Goal: Use online tool/utility: Utilize a website feature to perform a specific function

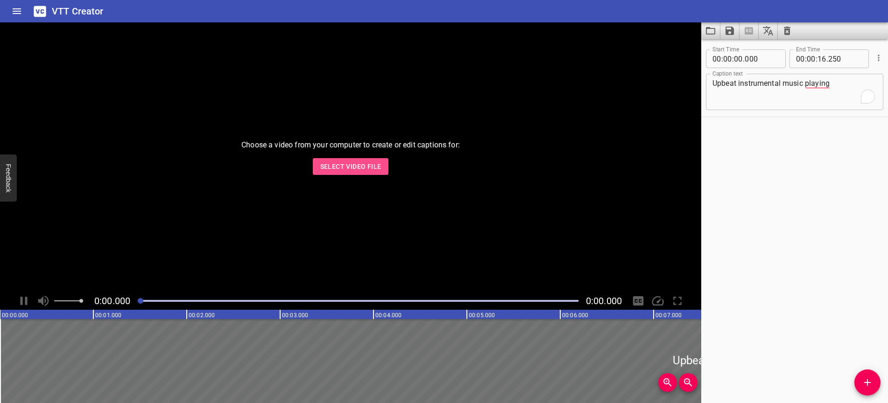
click at [358, 170] on span "Select Video File" at bounding box center [350, 167] width 61 height 12
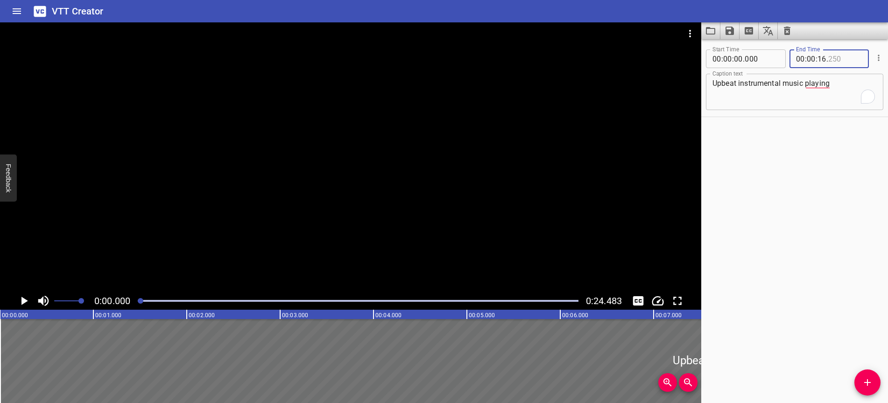
click at [844, 61] on input "number" at bounding box center [845, 58] width 34 height 19
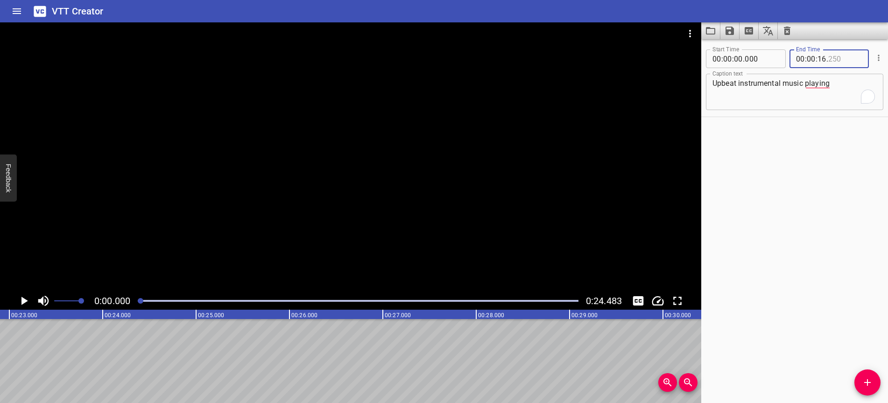
scroll to position [0, 2168]
type input "250"
click at [826, 57] on input "number" at bounding box center [822, 58] width 9 height 19
type input "10"
type input "000"
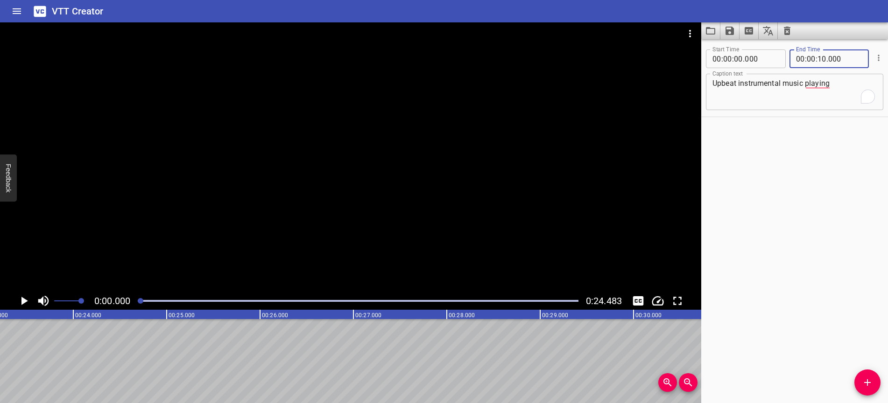
click at [801, 197] on div "Start Time 00 : 00 : 00 . 000 Start Time End Time 00 : 00 : 10 . 000 End Time C…" at bounding box center [794, 221] width 187 height 364
click at [867, 386] on icon "Add Cue" at bounding box center [867, 382] width 11 height 11
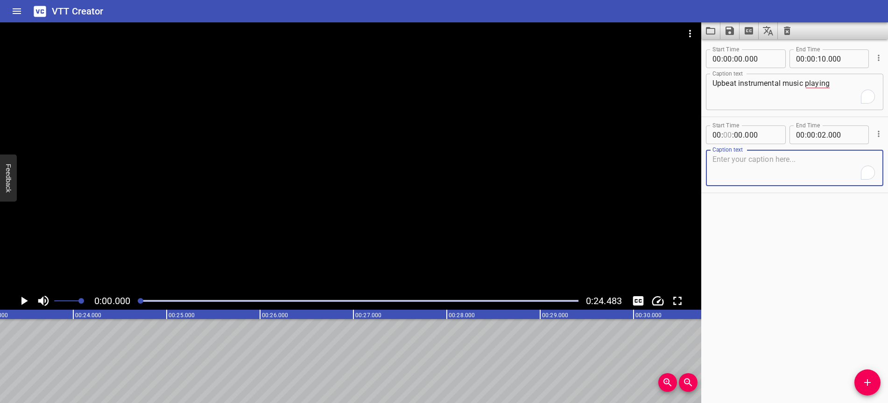
click at [731, 134] on input "number" at bounding box center [727, 135] width 9 height 19
type input "10"
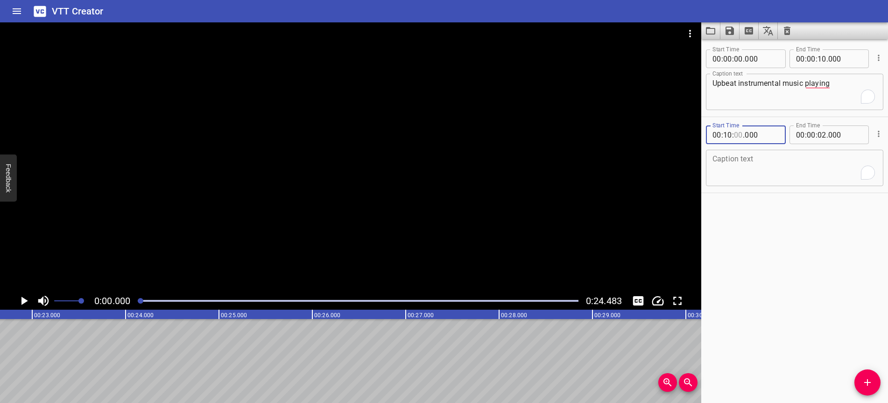
type input "00"
click at [143, 358] on div "Upbeat instrumental music playing" at bounding box center [686, 361] width 5604 height 84
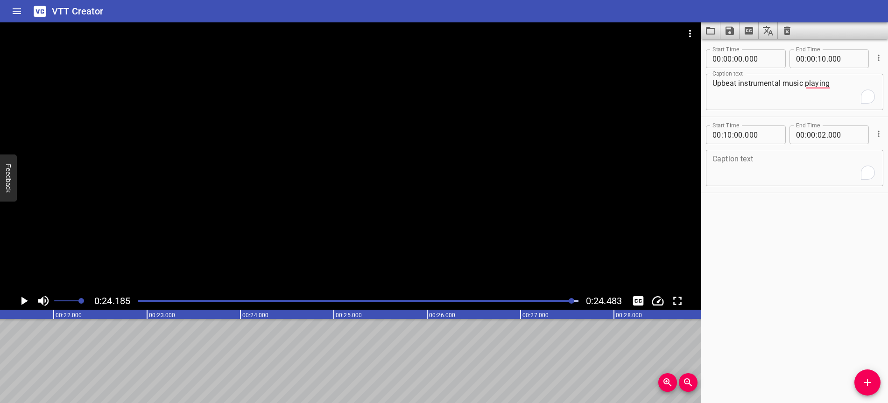
scroll to position [0, 2005]
click at [852, 135] on input "number" at bounding box center [845, 135] width 34 height 19
type input "000"
click at [253, 360] on div "Upbeat instrumental music playing" at bounding box center [797, 361] width 5604 height 84
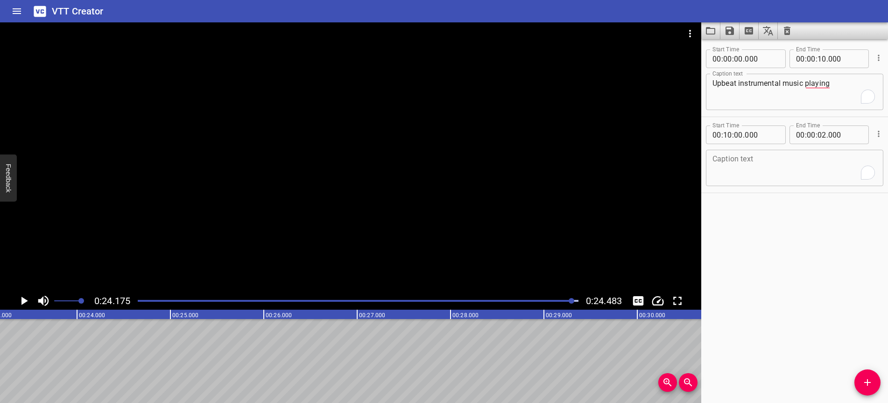
drag, startPoint x: 89, startPoint y: 349, endPoint x: 106, endPoint y: 352, distance: 16.7
click at [106, 352] on div "Upbeat instrumental music playing" at bounding box center [638, 361] width 5604 height 84
click at [90, 355] on div "Upbeat instrumental music playing" at bounding box center [532, 361] width 5604 height 84
click at [22, 358] on div "Upbeat instrumental music playing" at bounding box center [568, 361] width 5604 height 84
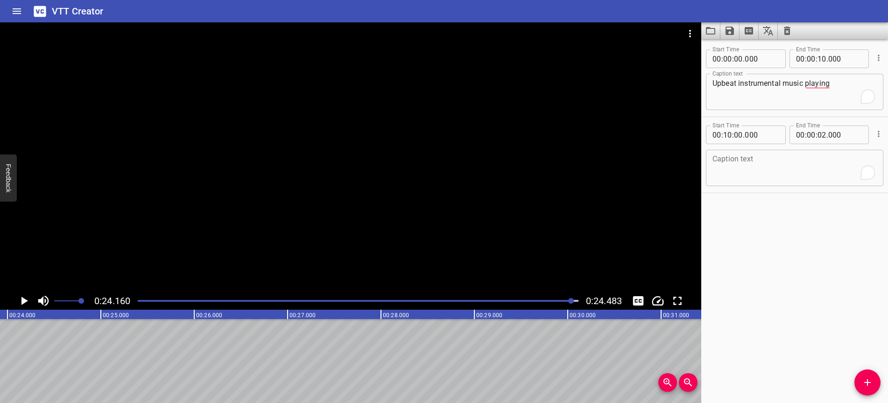
scroll to position [0, 2256]
drag, startPoint x: 22, startPoint y: 358, endPoint x: 73, endPoint y: 359, distance: 50.9
click at [76, 359] on div "Upbeat instrumental music playing" at bounding box center [580, 361] width 5604 height 84
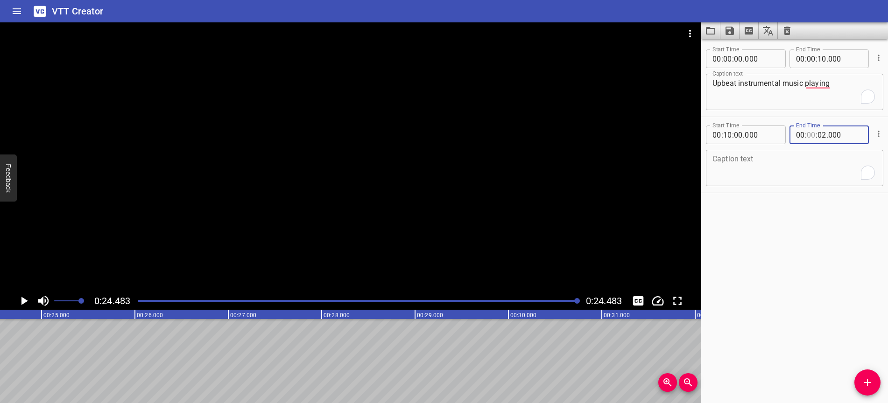
click at [813, 137] on input "number" at bounding box center [811, 135] width 9 height 19
type input "24"
type input "02"
drag, startPoint x: 731, startPoint y: 134, endPoint x: 734, endPoint y: 149, distance: 16.1
click at [731, 134] on input "number" at bounding box center [727, 135] width 9 height 19
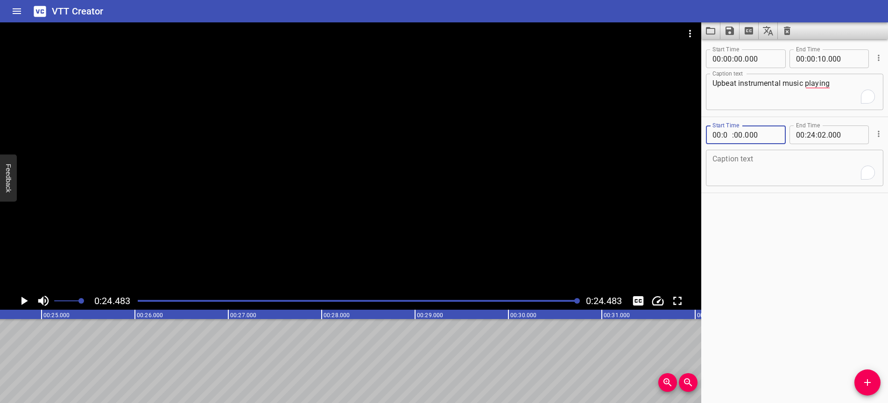
type input "00"
type input "10"
type input "000"
click at [821, 135] on input "number" at bounding box center [822, 135] width 9 height 19
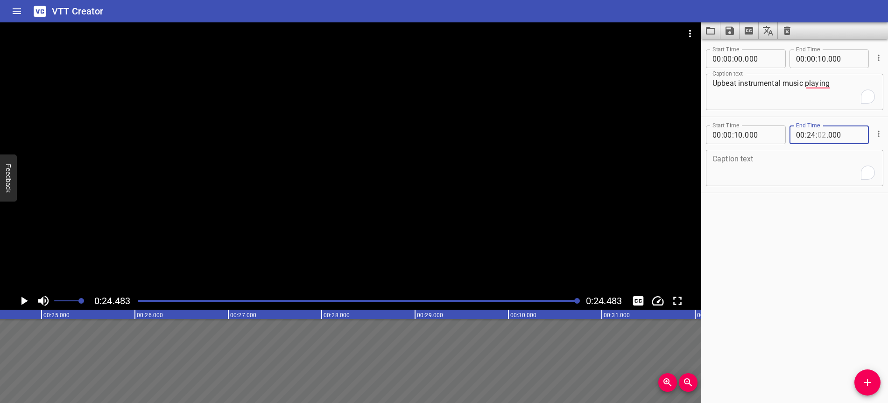
type input "02"
click at [813, 135] on input "number" at bounding box center [811, 135] width 9 height 19
type input "00"
type input "24"
type input "483"
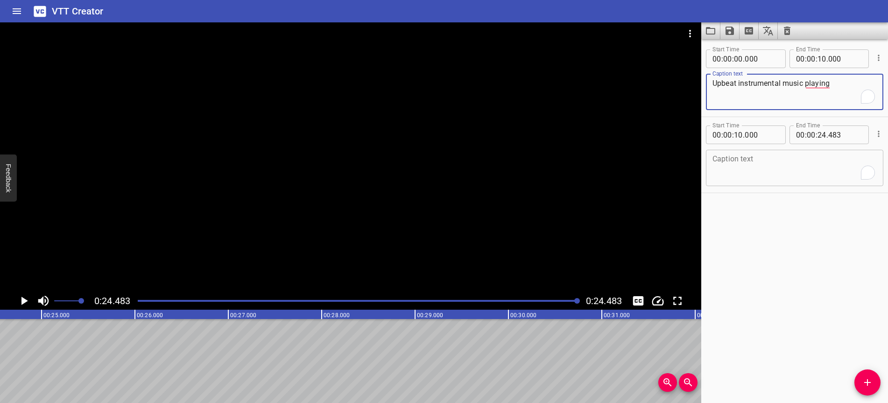
drag, startPoint x: 836, startPoint y: 83, endPoint x: 700, endPoint y: 84, distance: 136.8
click at [700, 84] on main "0:24.483 0:24.483 00:00.000 00:01.000 00:02.000 00:03.000 00:04.000 00:05.000 0…" at bounding box center [444, 212] width 888 height 381
click at [789, 157] on textarea "To enrich screen reader interactions, please activate Accessibility in Grammarl…" at bounding box center [795, 168] width 164 height 27
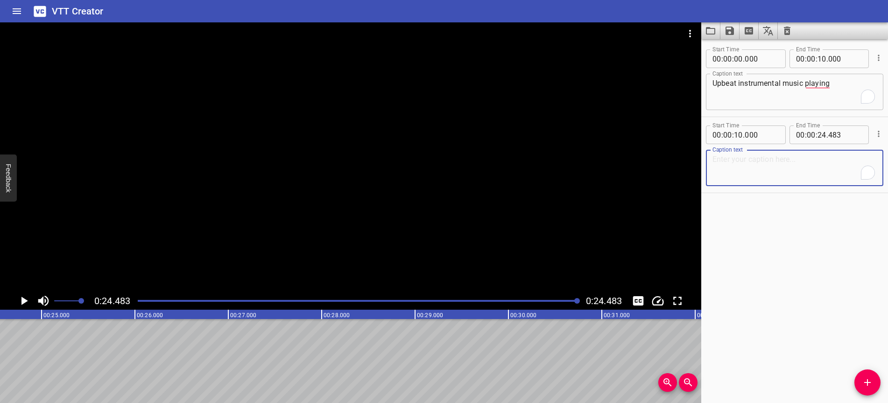
paste textarea "Upbeat instrumental music playing"
type textarea "Upbeat instrumental music playing"
click at [795, 277] on div "Start Time 00 : 00 : 00 . 000 Start Time End Time 00 : 00 : 10 . 000 End Time C…" at bounding box center [794, 221] width 187 height 364
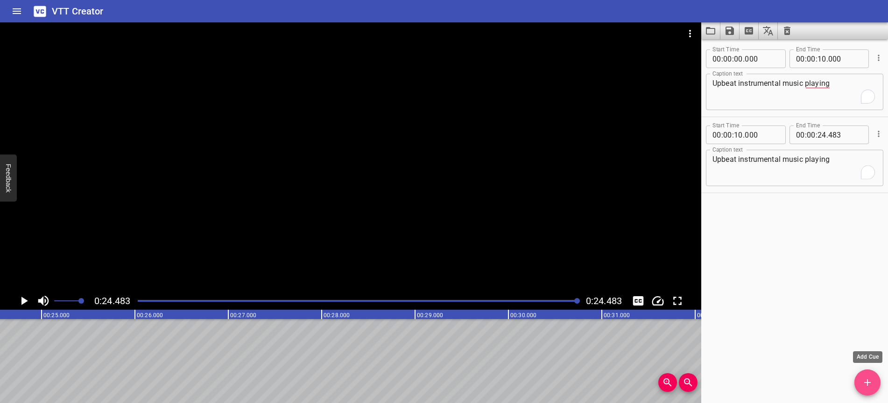
click at [873, 384] on icon "Add Cue" at bounding box center [867, 382] width 11 height 11
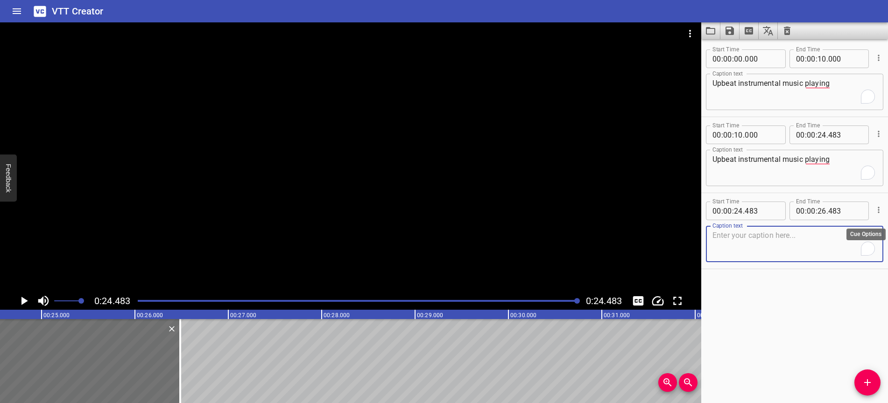
click at [875, 211] on icon "Cue Options" at bounding box center [878, 209] width 9 height 9
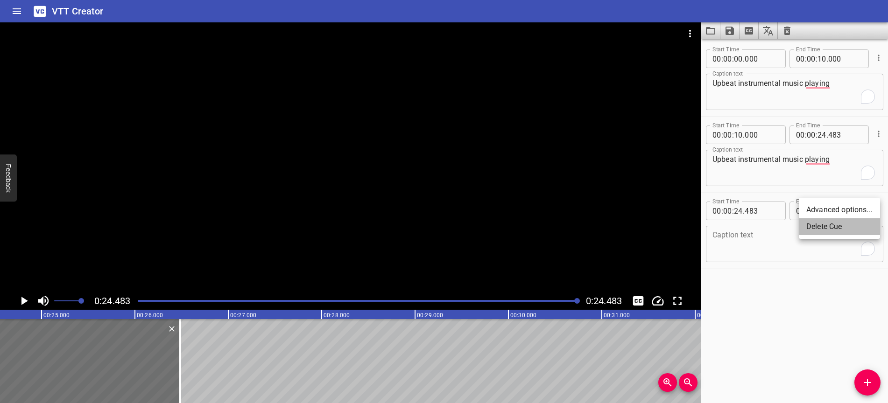
click at [849, 226] on li "Delete Cue" at bounding box center [839, 227] width 81 height 17
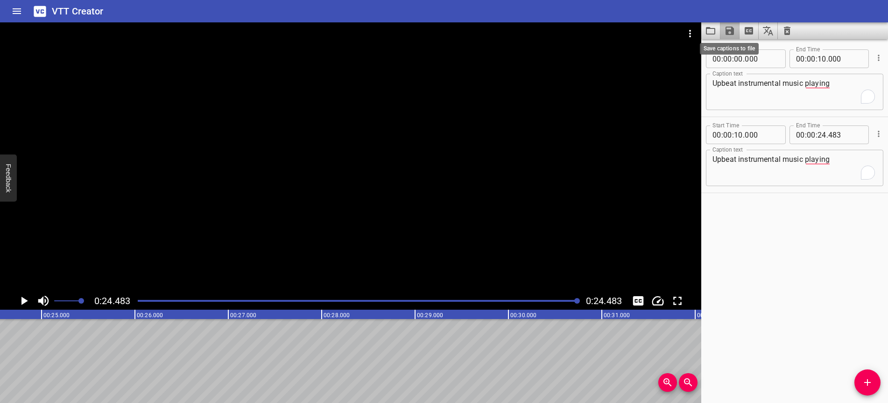
click at [729, 31] on icon "Save captions to file" at bounding box center [730, 31] width 8 height 8
click at [739, 52] on li "Save to VTT file" at bounding box center [755, 51] width 69 height 17
